Goal: Task Accomplishment & Management: Manage account settings

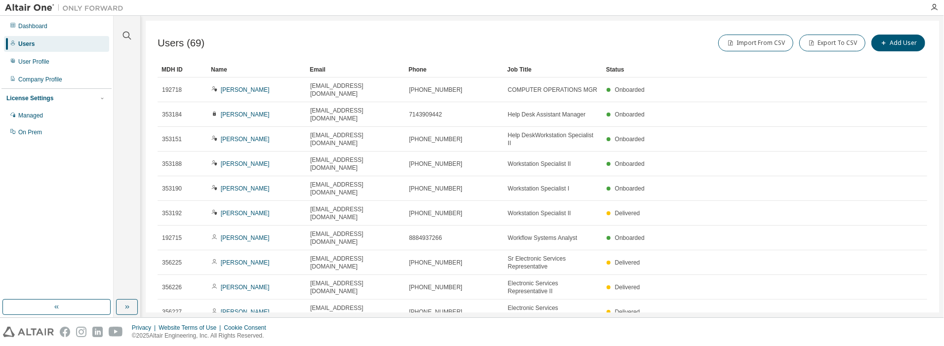
click at [897, 330] on icon "button" at bounding box center [902, 336] width 12 height 12
click at [895, 280] on div "Users (69) Import From CSV Export To CSV Add User Clear Load Save Save As Field…" at bounding box center [542, 167] width 793 height 292
click at [902, 334] on icon "button" at bounding box center [902, 336] width 3 height 5
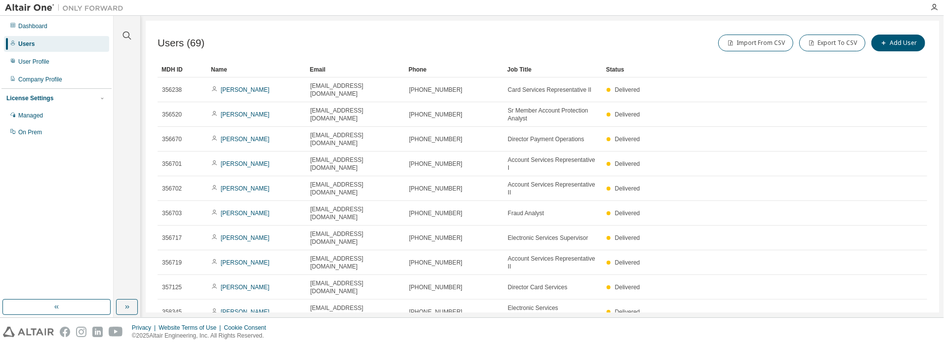
click at [902, 266] on div "MDH ID Name Email Phone Job Title Status 356238 Christopher Heye cheye@wescom.o…" at bounding box center [543, 203] width 770 height 283
click at [900, 330] on icon "button" at bounding box center [902, 336] width 12 height 12
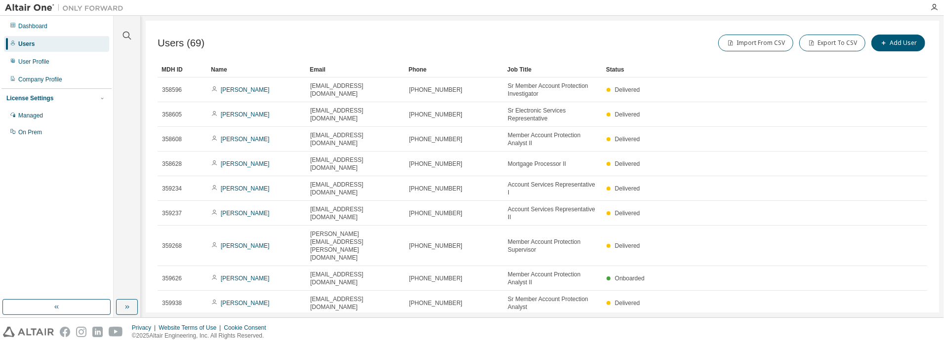
click at [896, 346] on icon "button" at bounding box center [902, 352] width 12 height 12
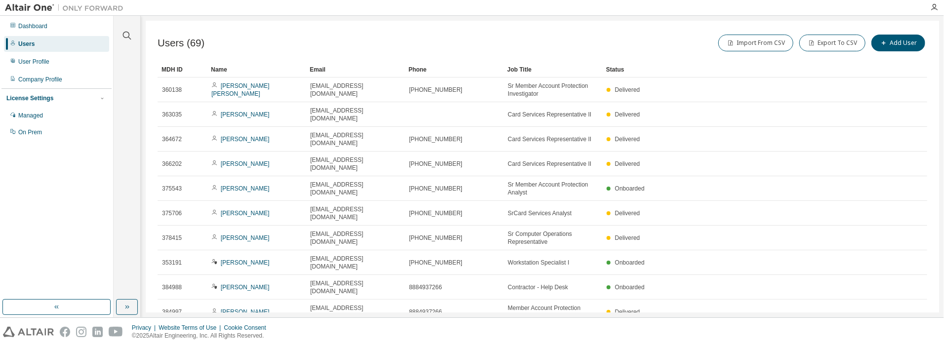
click at [896, 304] on div "Users (69) Import From CSV Export To CSV Add User Clear Load Save Save As Field…" at bounding box center [542, 167] width 793 height 292
click at [897, 330] on icon "button" at bounding box center [902, 336] width 12 height 12
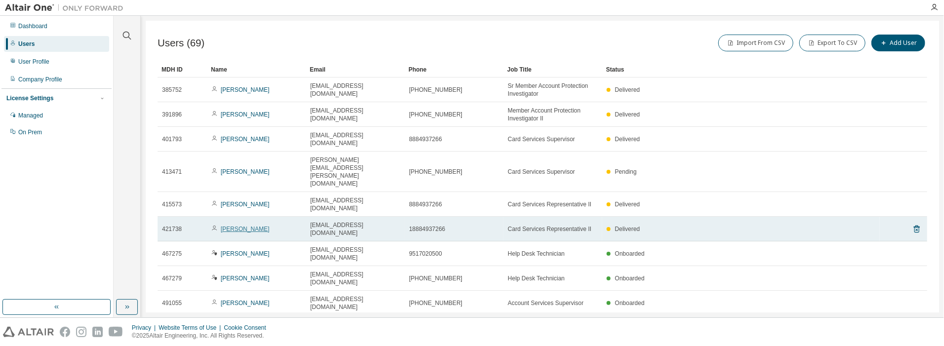
click at [245, 226] on link "Karla Espinosa" at bounding box center [245, 229] width 49 height 7
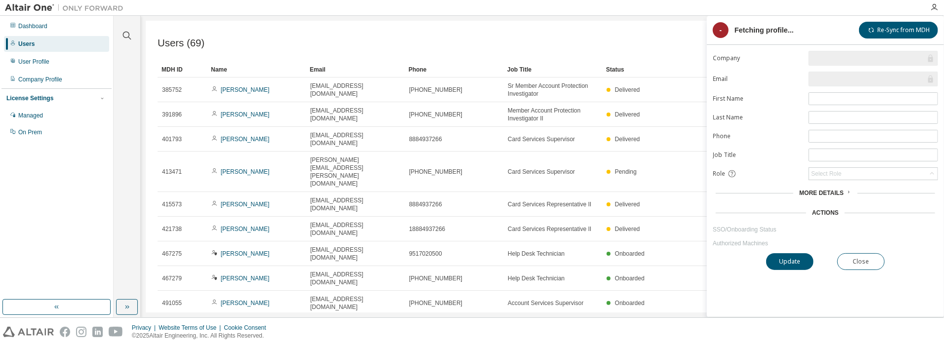
type input "*"
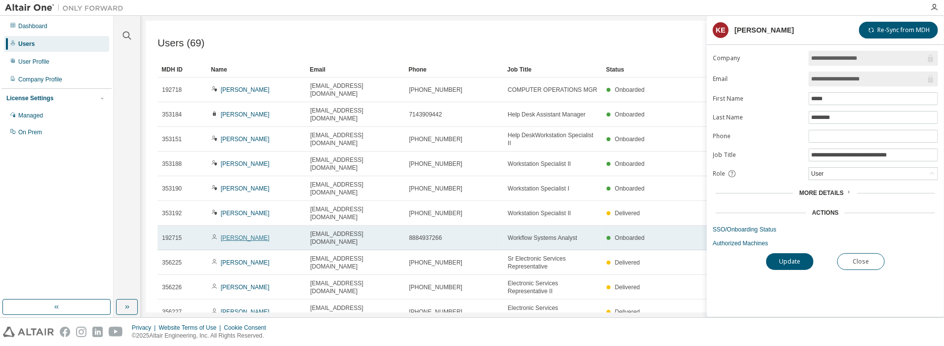
click at [232, 235] on link "Anjum Shaikh" at bounding box center [245, 238] width 49 height 7
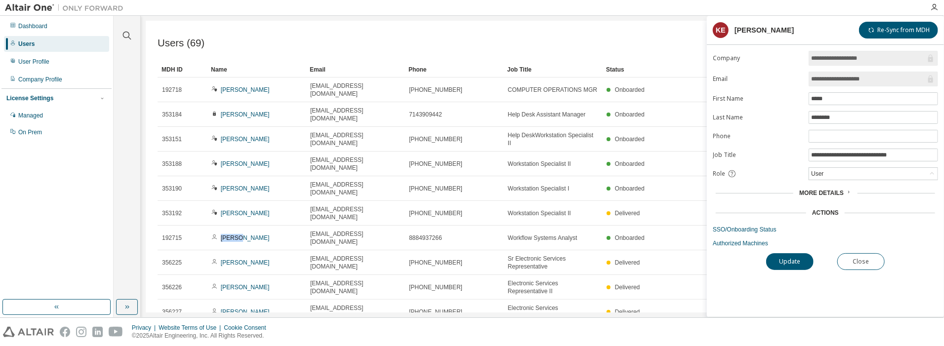
click at [232, 235] on link "Anjum Shaikh" at bounding box center [245, 238] width 49 height 7
click at [39, 62] on div "User Profile" at bounding box center [33, 62] width 31 height 8
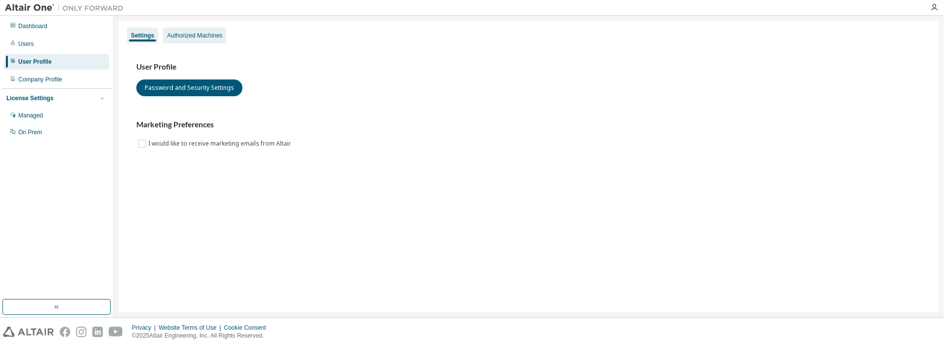
click at [203, 36] on div "Authorized Machines" at bounding box center [194, 36] width 55 height 8
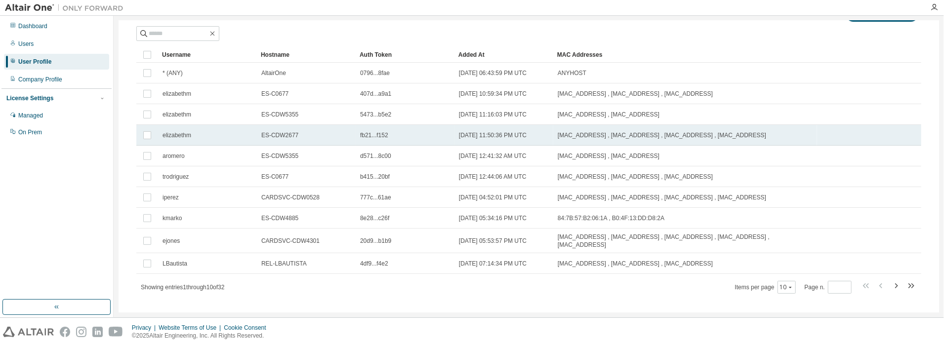
scroll to position [61, 0]
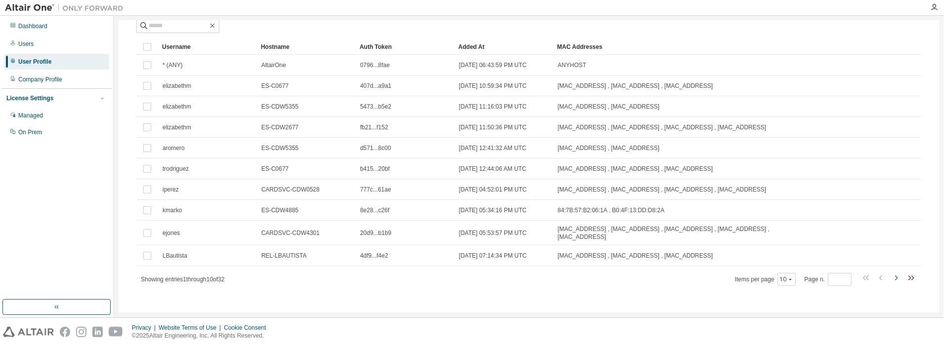
click at [895, 276] on icon "button" at bounding box center [896, 278] width 3 height 5
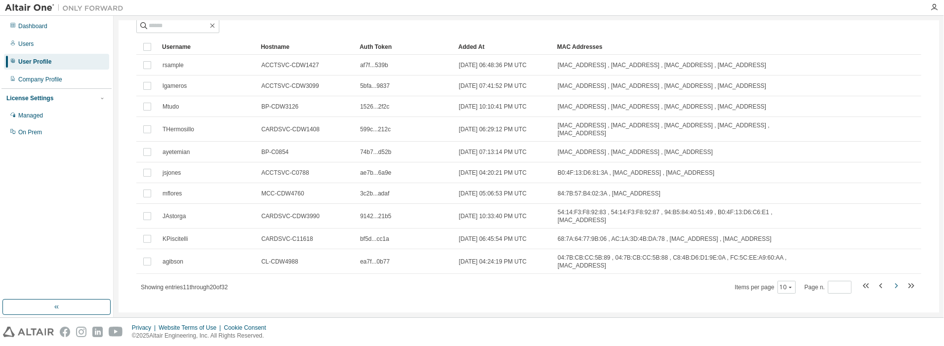
click at [895, 284] on icon "button" at bounding box center [896, 286] width 3 height 5
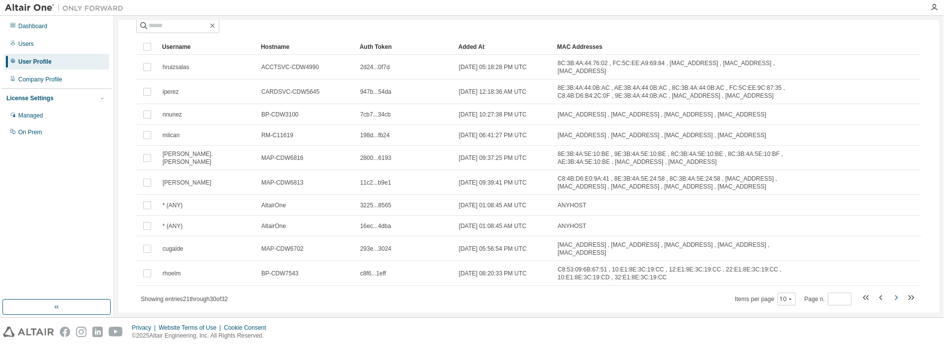
click at [891, 292] on icon "button" at bounding box center [896, 298] width 12 height 12
type input "*"
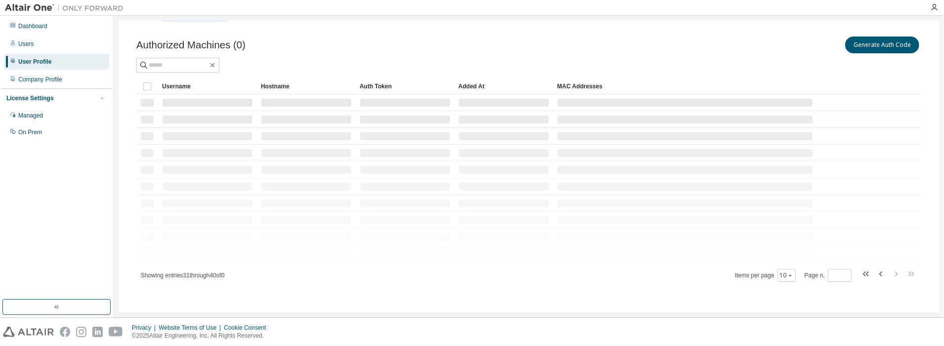
scroll to position [0, 0]
